Goal: Transaction & Acquisition: Purchase product/service

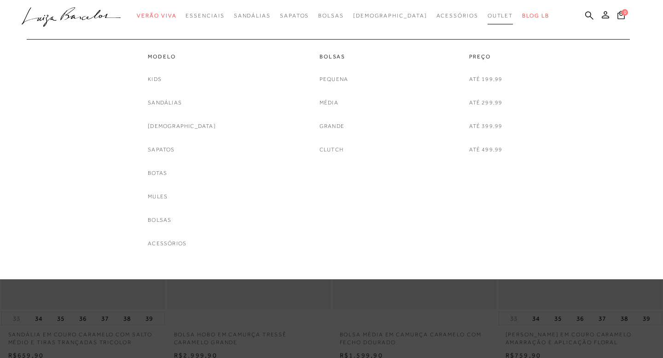
click at [488, 12] on span "Outlet" at bounding box center [501, 15] width 26 height 6
click at [175, 147] on link "Sapatos" at bounding box center [161, 150] width 27 height 10
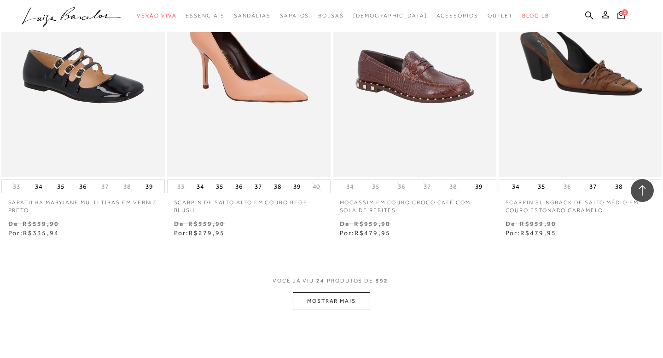
scroll to position [1806, 0]
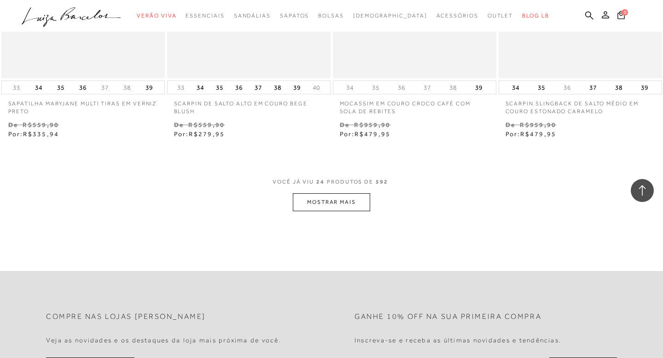
click at [337, 202] on button "MOSTRAR MAIS" at bounding box center [331, 202] width 77 height 18
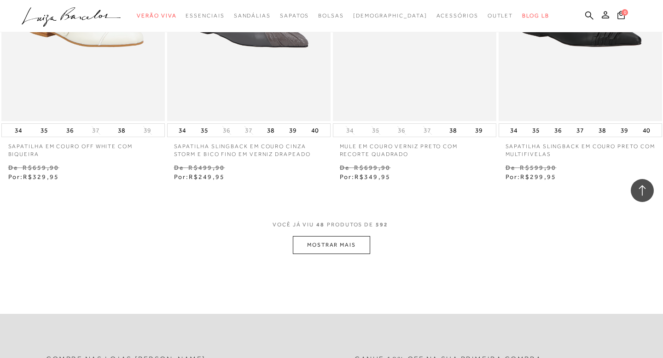
scroll to position [3667, 0]
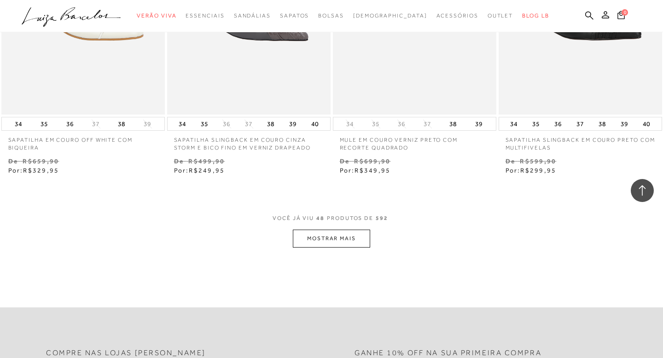
click at [338, 238] on button "MOSTRAR MAIS" at bounding box center [331, 239] width 77 height 18
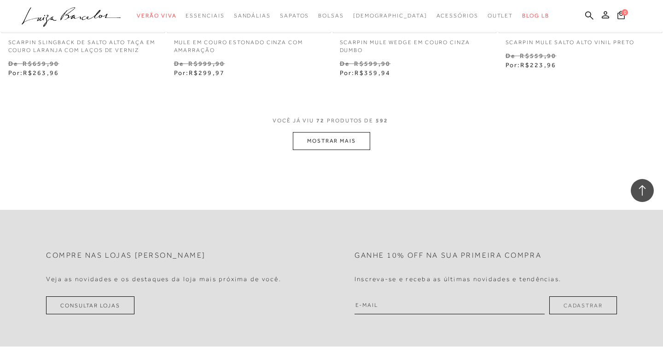
scroll to position [5657, 0]
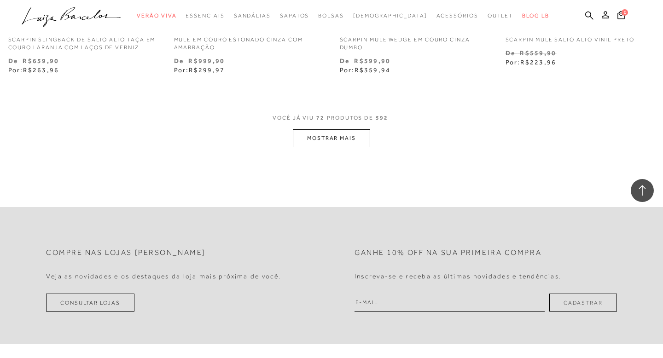
click at [328, 138] on button "MOSTRAR MAIS" at bounding box center [331, 138] width 77 height 18
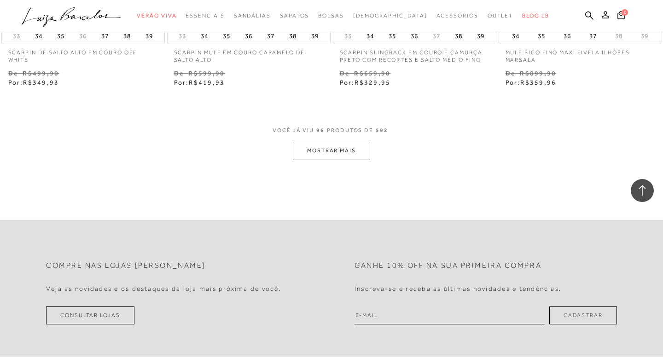
scroll to position [7537, 0]
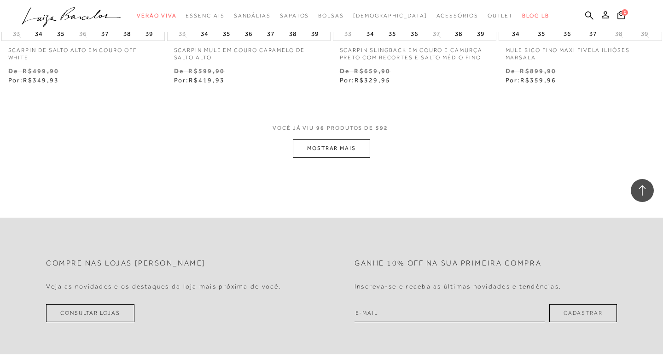
click at [328, 148] on button "MOSTRAR MAIS" at bounding box center [331, 149] width 77 height 18
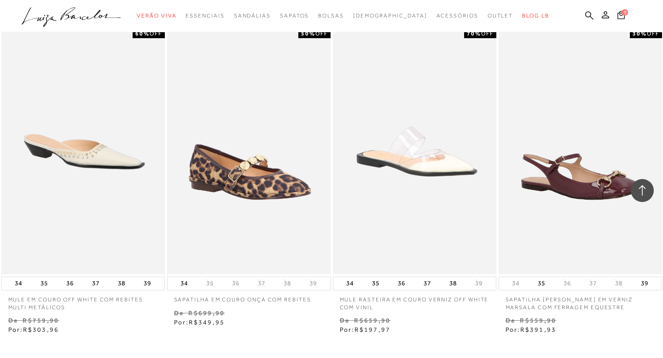
scroll to position [9195, 0]
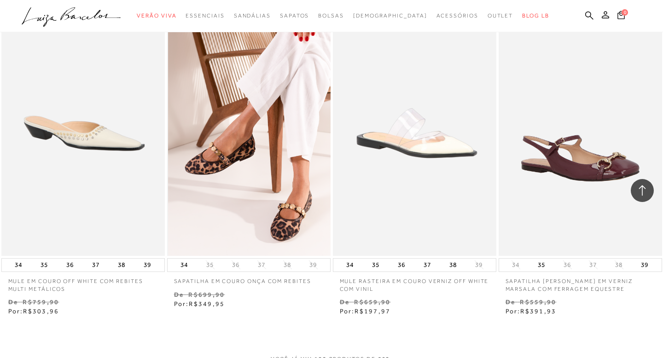
click at [304, 221] on img at bounding box center [249, 134] width 163 height 246
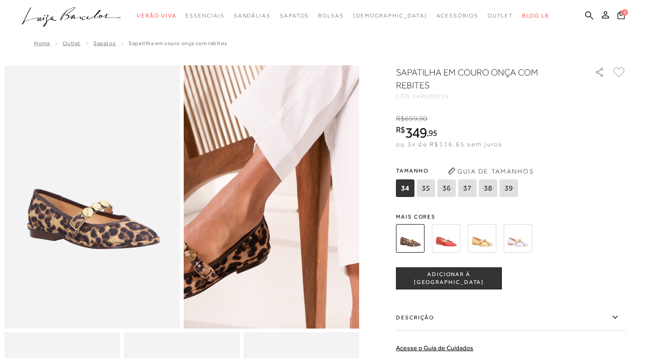
click at [286, 181] on img at bounding box center [257, 213] width 351 height 527
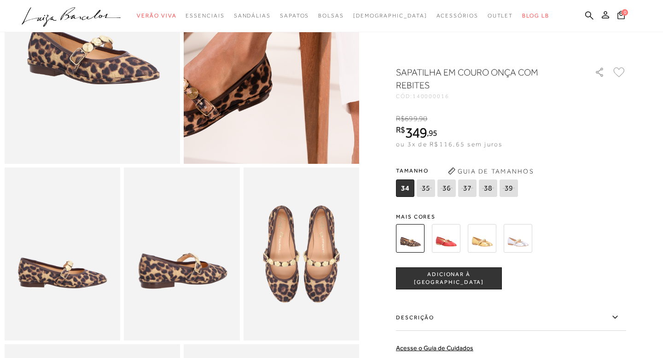
scroll to position [166, 0]
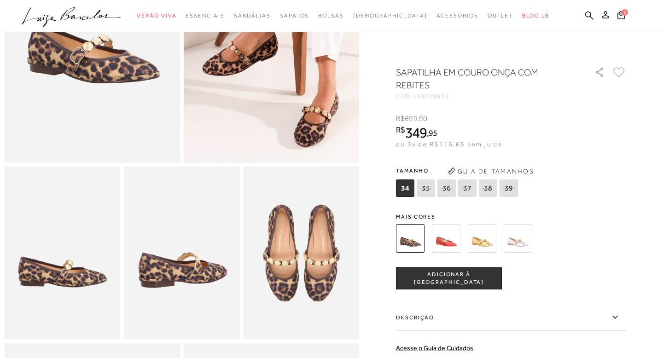
click at [510, 187] on icon at bounding box center [509, 188] width 13 height 12
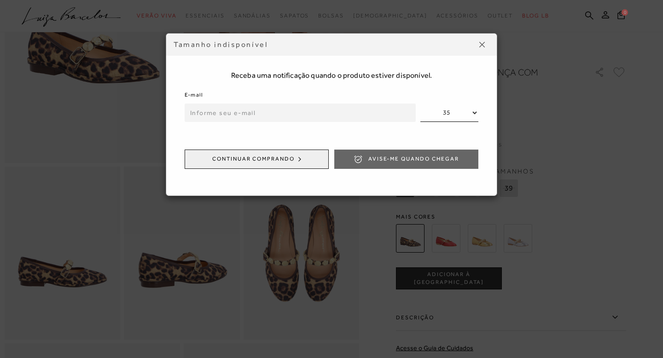
click at [484, 42] on img at bounding box center [483, 45] width 6 height 6
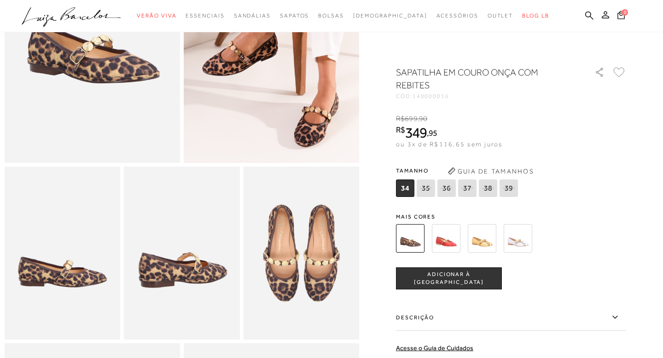
scroll to position [846, 0]
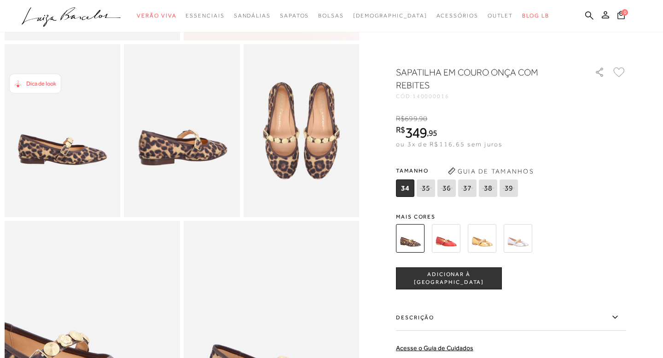
scroll to position [295, 0]
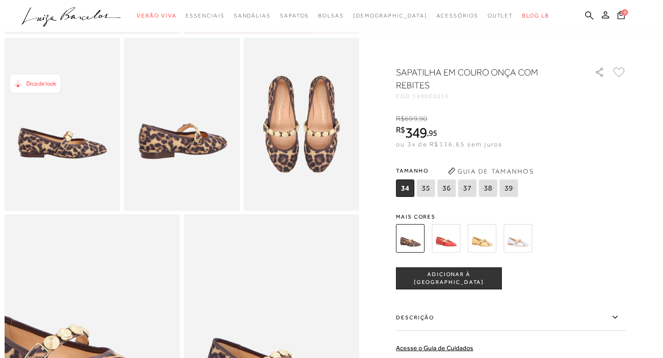
click at [482, 242] on img at bounding box center [482, 238] width 29 height 29
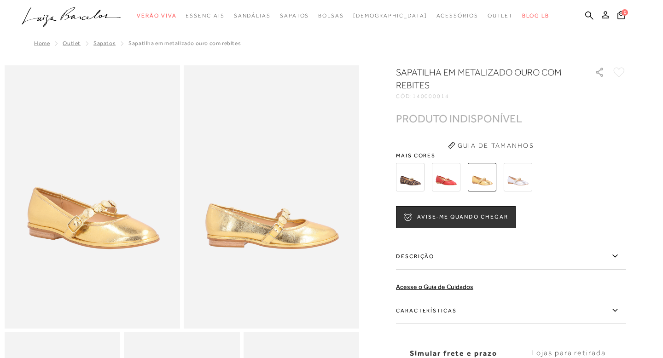
click at [517, 180] on img at bounding box center [518, 177] width 29 height 29
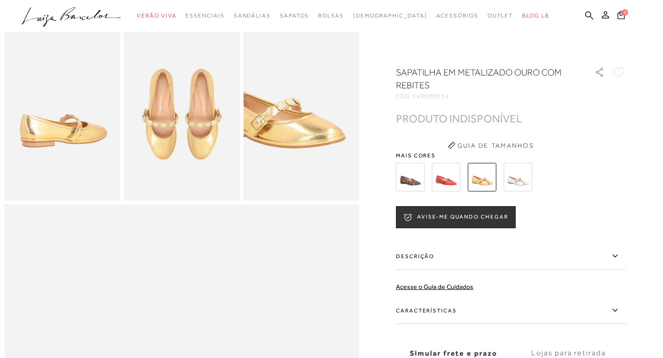
scroll to position [332, 0]
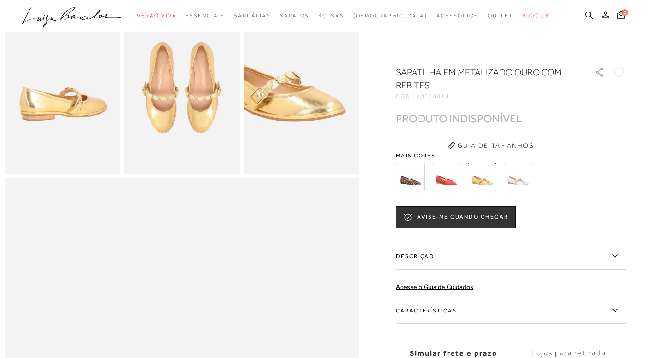
scroll to position [295, 0]
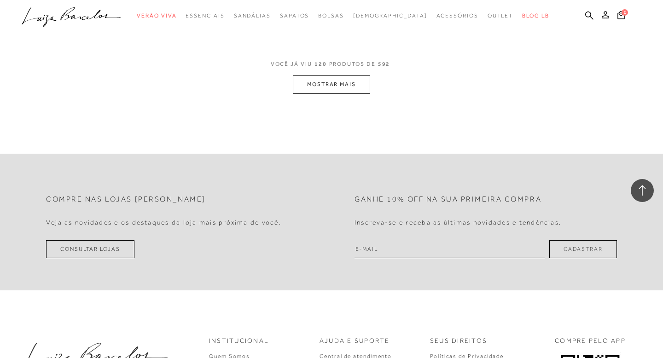
scroll to position [9490, 0]
click at [339, 84] on button "MOSTRAR MAIS" at bounding box center [331, 85] width 77 height 18
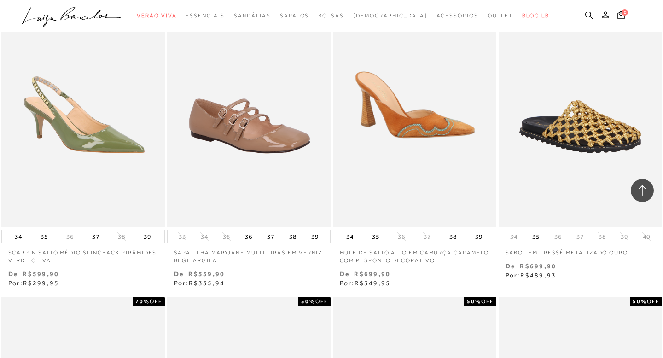
scroll to position [10780, 0]
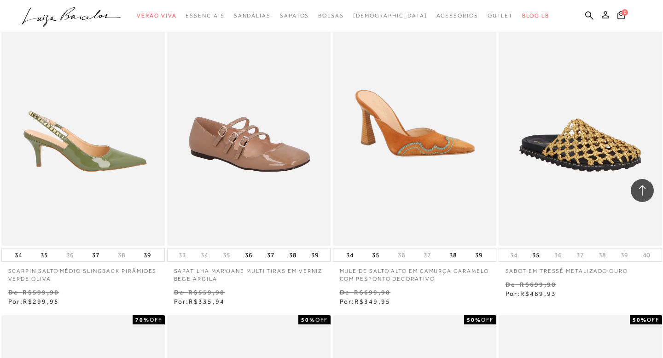
click at [131, 169] on img at bounding box center [83, 124] width 163 height 246
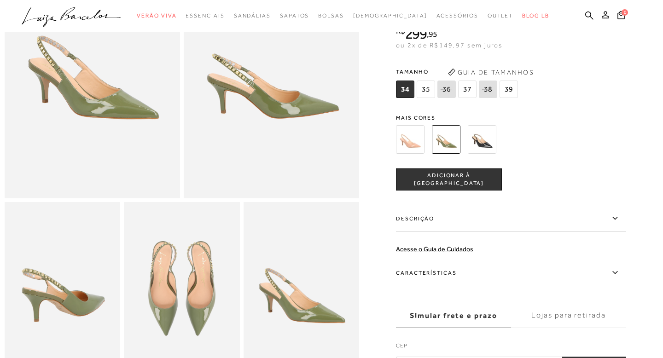
scroll to position [147, 0]
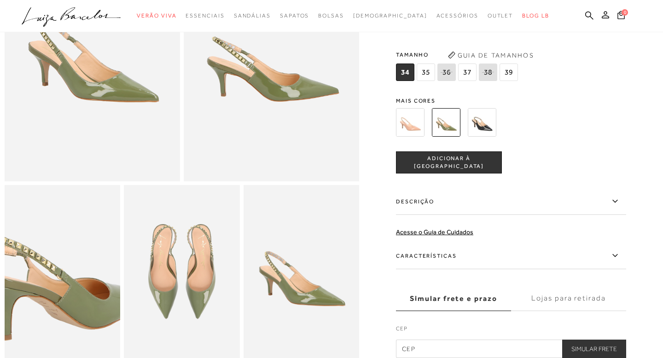
click at [66, 270] on img at bounding box center [59, 273] width 232 height 347
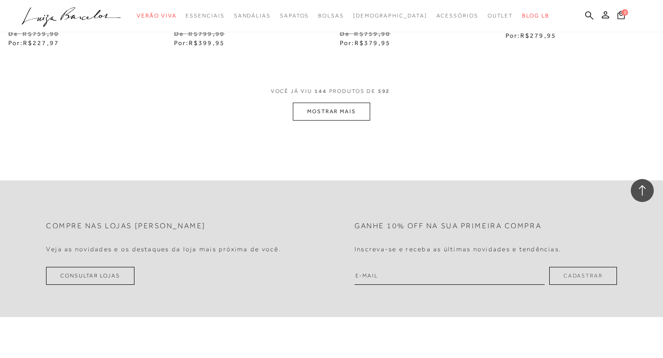
scroll to position [11352, 0]
click at [326, 115] on button "MOSTRAR MAIS" at bounding box center [331, 113] width 77 height 18
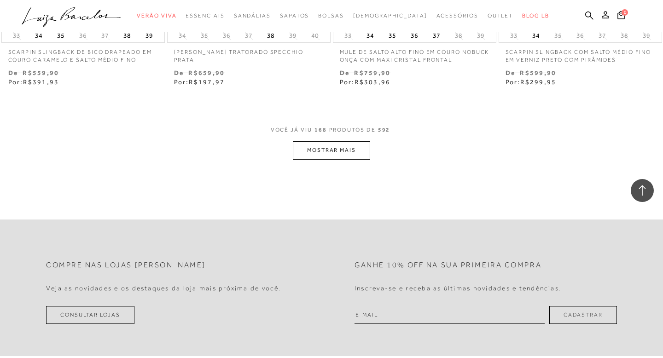
scroll to position [13269, 0]
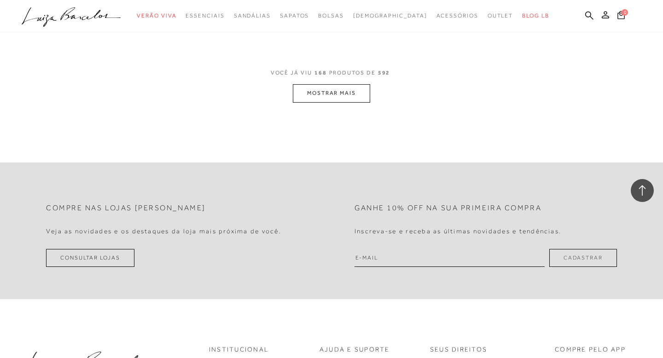
click at [331, 92] on button "MOSTRAR MAIS" at bounding box center [331, 93] width 77 height 18
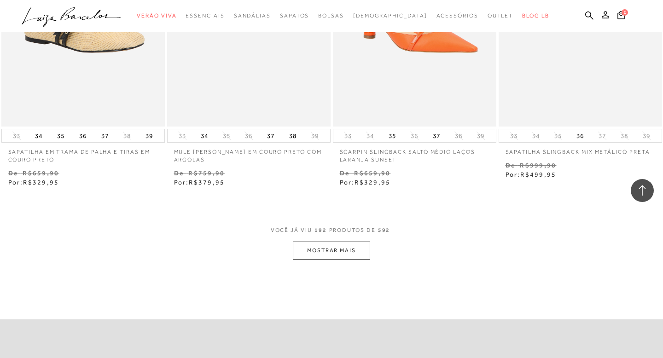
scroll to position [15148, 0]
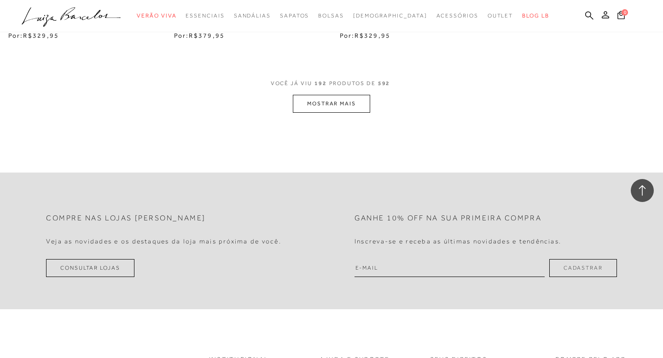
click at [345, 105] on button "MOSTRAR MAIS" at bounding box center [331, 104] width 77 height 18
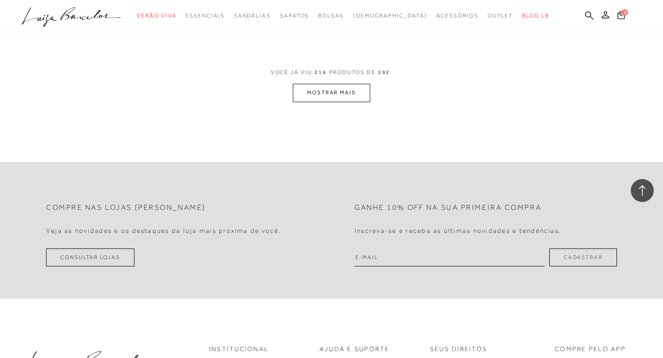
scroll to position [17065, 0]
click at [328, 83] on button "MOSTRAR MAIS" at bounding box center [331, 92] width 77 height 18
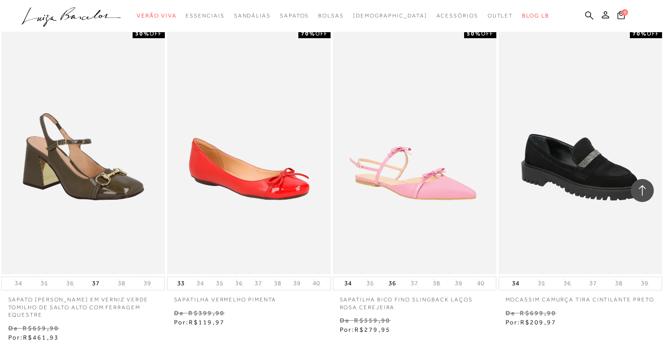
scroll to position [18797, 0]
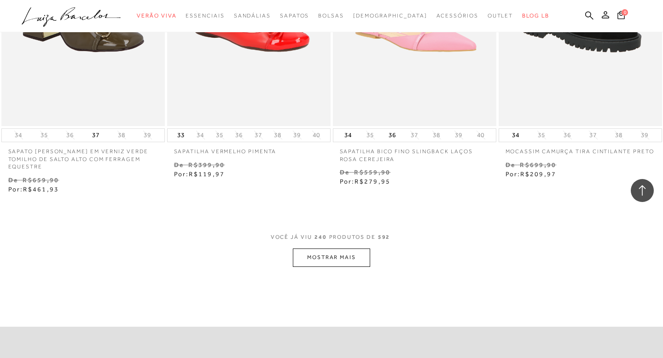
click at [346, 250] on button "MOSTRAR MAIS" at bounding box center [331, 258] width 77 height 18
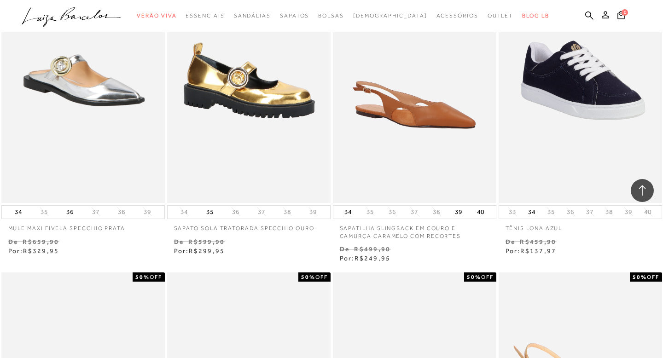
scroll to position [20621, 0]
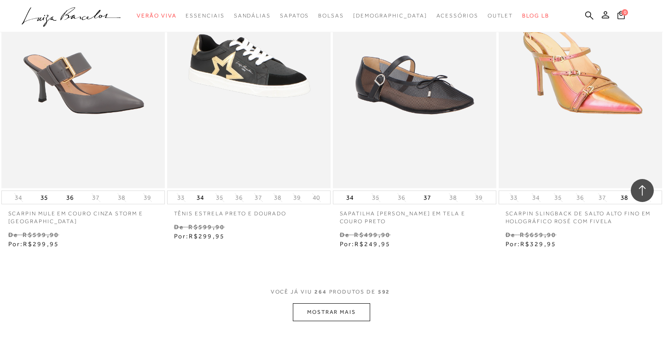
click at [347, 304] on button "MOSTRAR MAIS" at bounding box center [331, 313] width 77 height 18
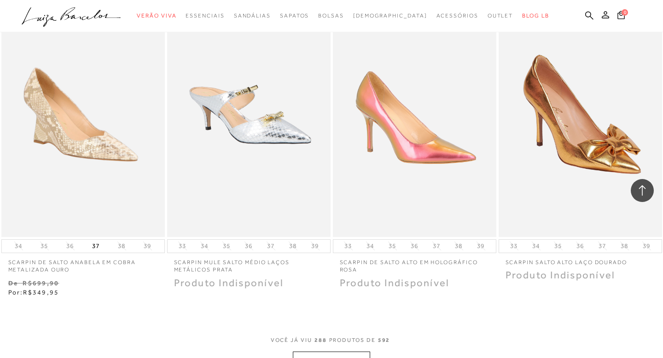
scroll to position [22666, 0]
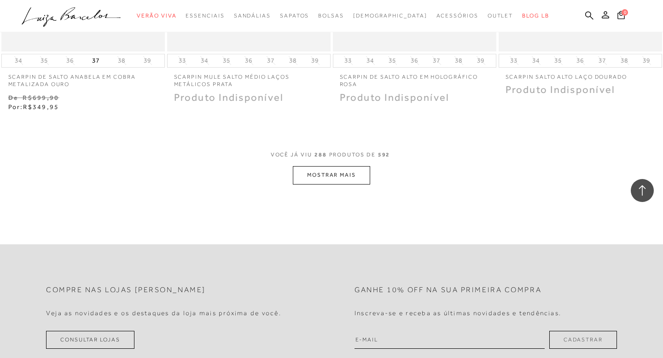
click at [336, 166] on button "MOSTRAR MAIS" at bounding box center [331, 175] width 77 height 18
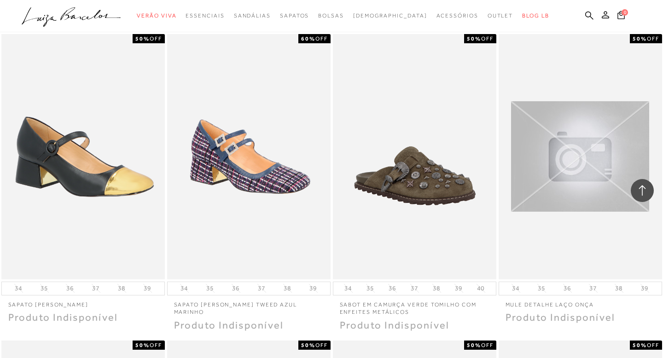
scroll to position [23404, 0]
